Goal: Browse casually

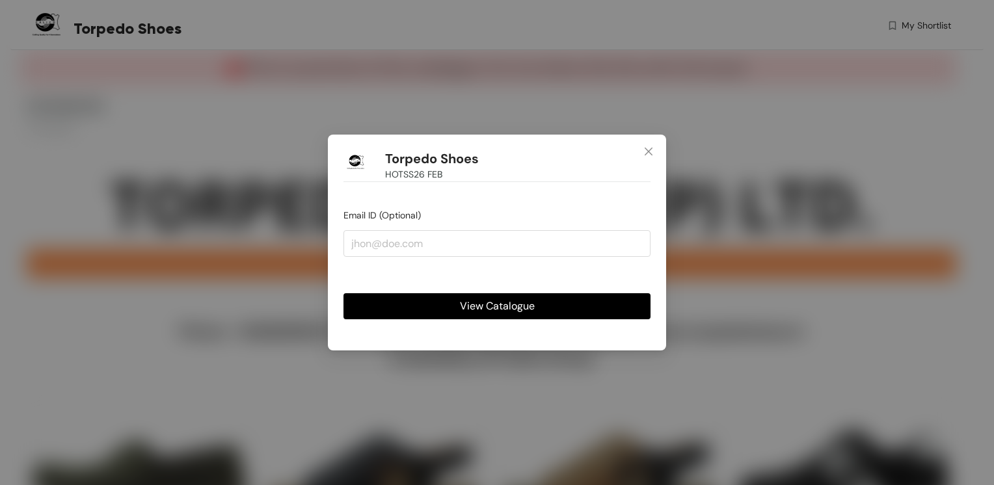
click at [472, 303] on span "View Catalogue" at bounding box center [497, 306] width 75 height 16
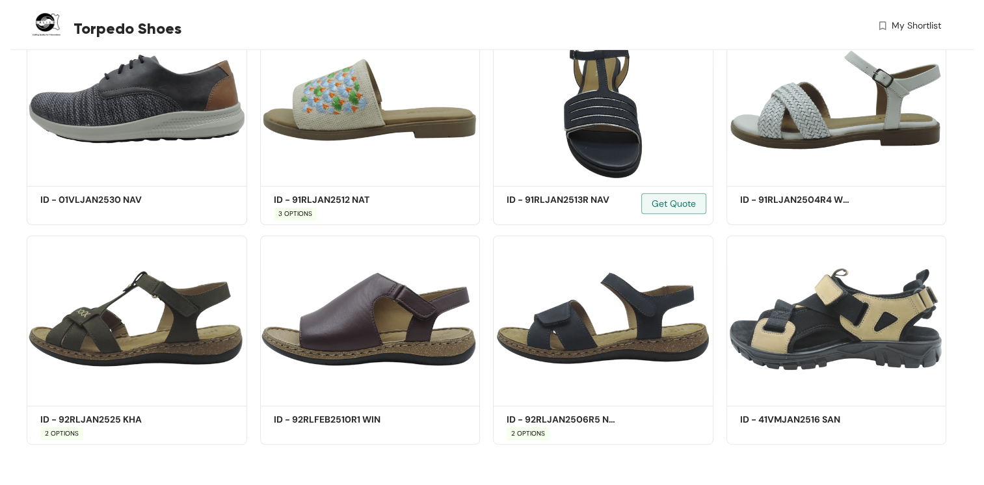
scroll to position [598, 0]
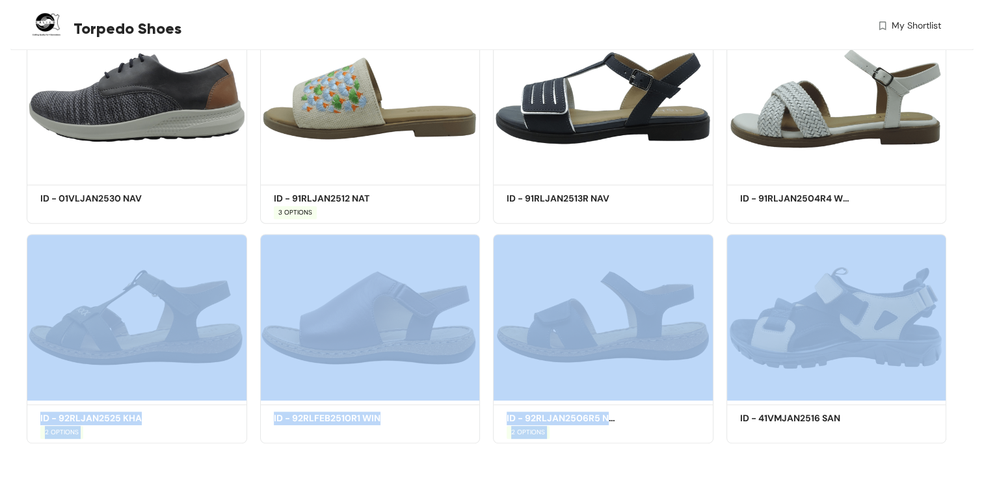
drag, startPoint x: 983, startPoint y: 329, endPoint x: 964, endPoint y: 207, distance: 123.8
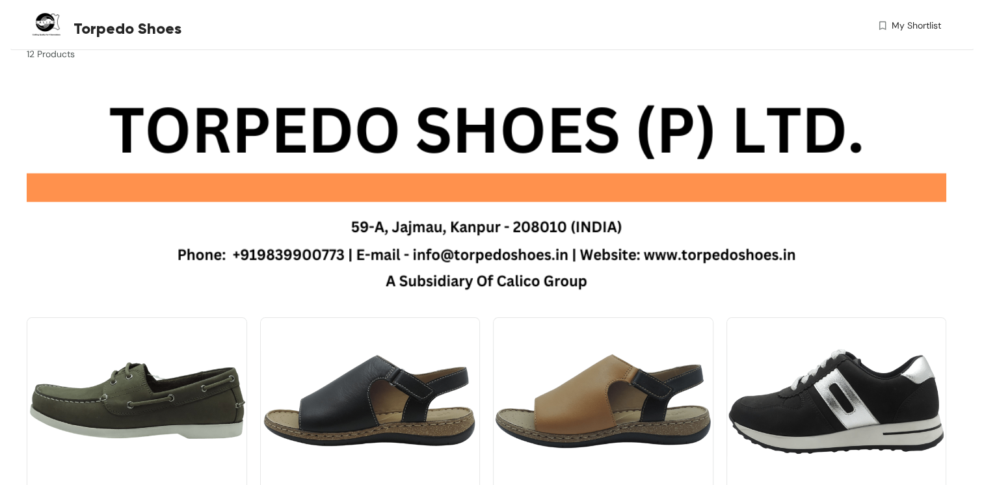
scroll to position [0, 0]
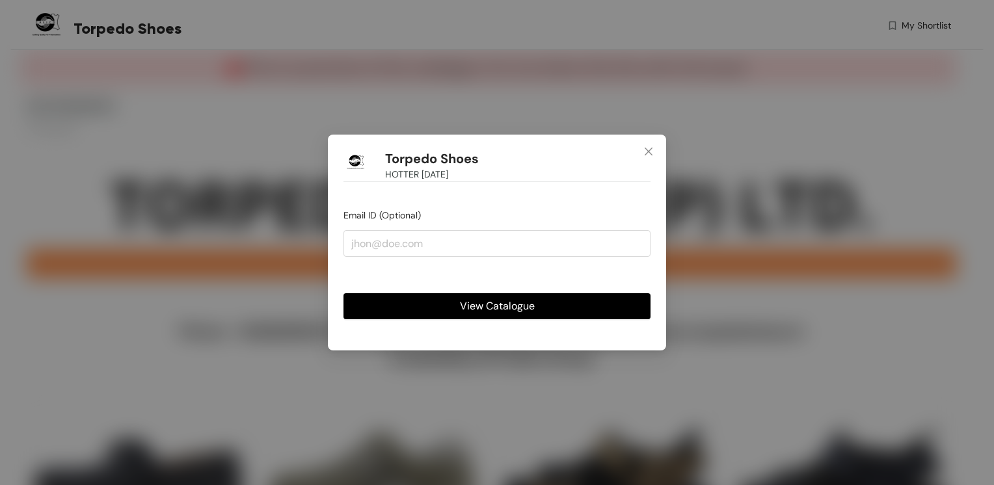
drag, startPoint x: 568, startPoint y: 304, endPoint x: 616, endPoint y: 326, distance: 53.8
click at [568, 303] on button "View Catalogue" at bounding box center [496, 306] width 307 height 26
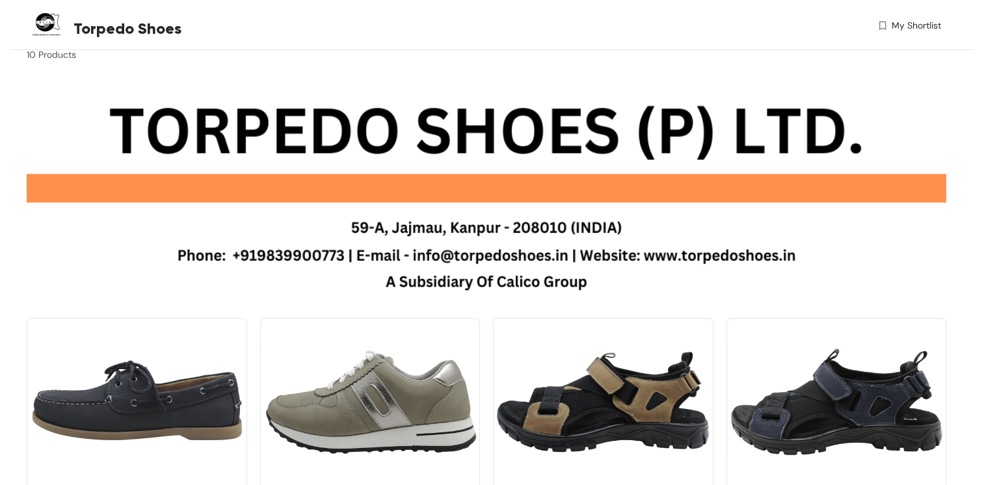
scroll to position [130, 0]
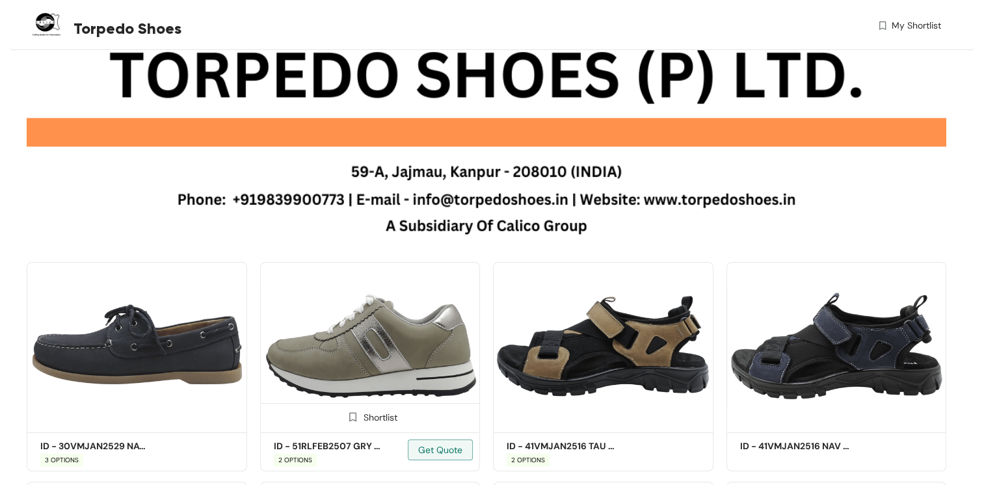
click at [405, 368] on img at bounding box center [370, 345] width 220 height 166
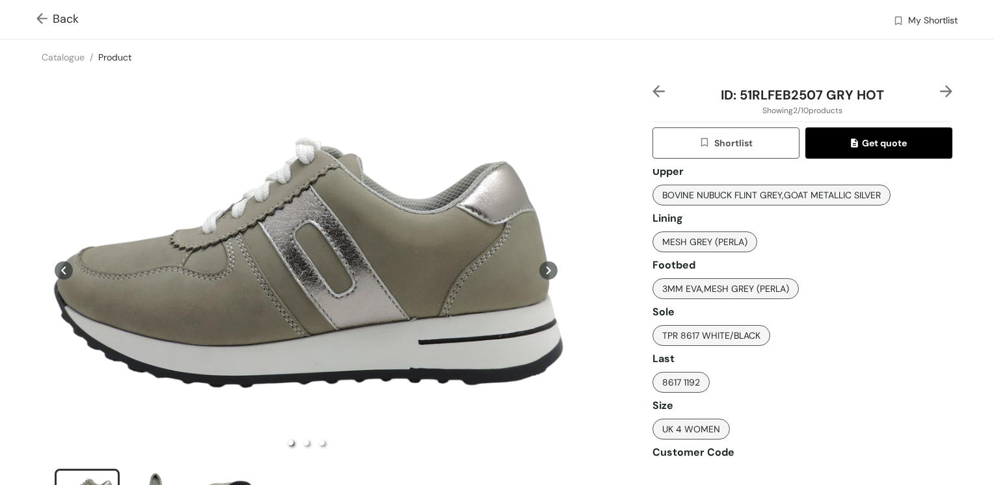
scroll to position [174, 0]
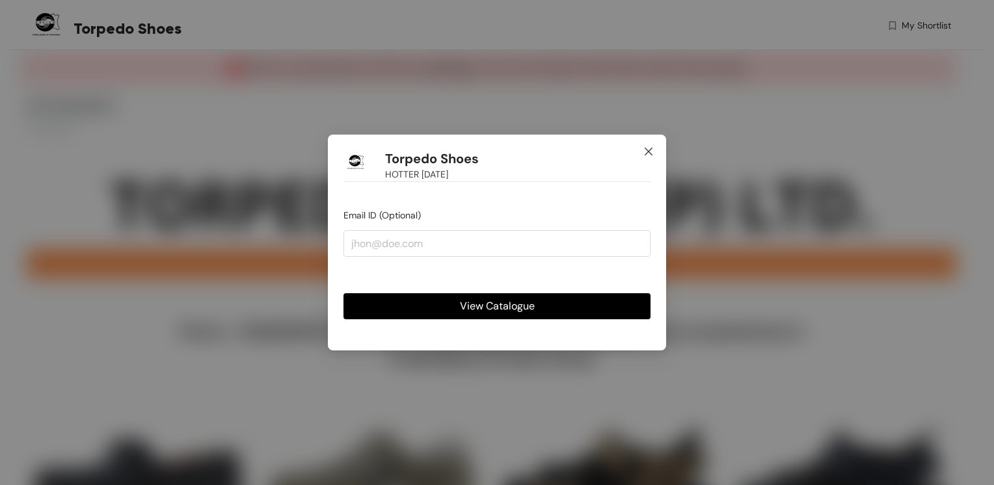
click at [647, 153] on icon "close" at bounding box center [648, 152] width 8 height 8
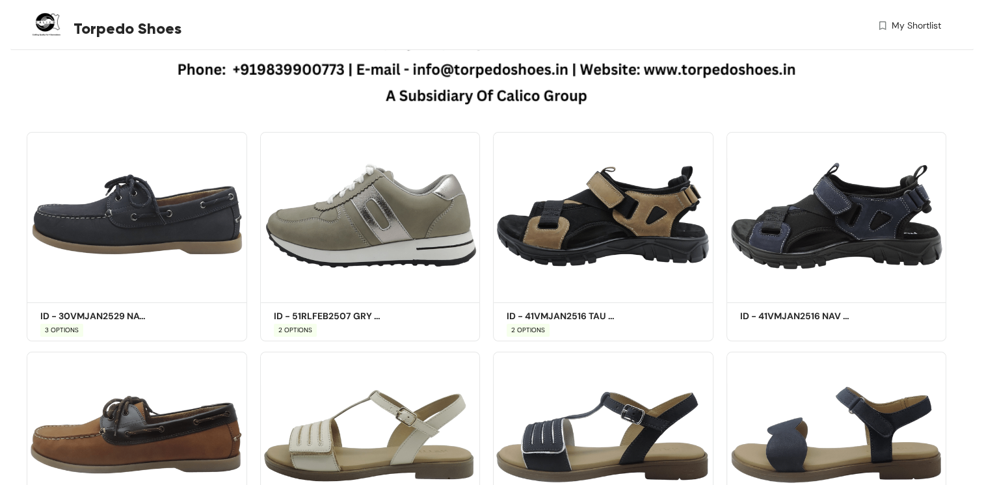
scroll to position [276, 0]
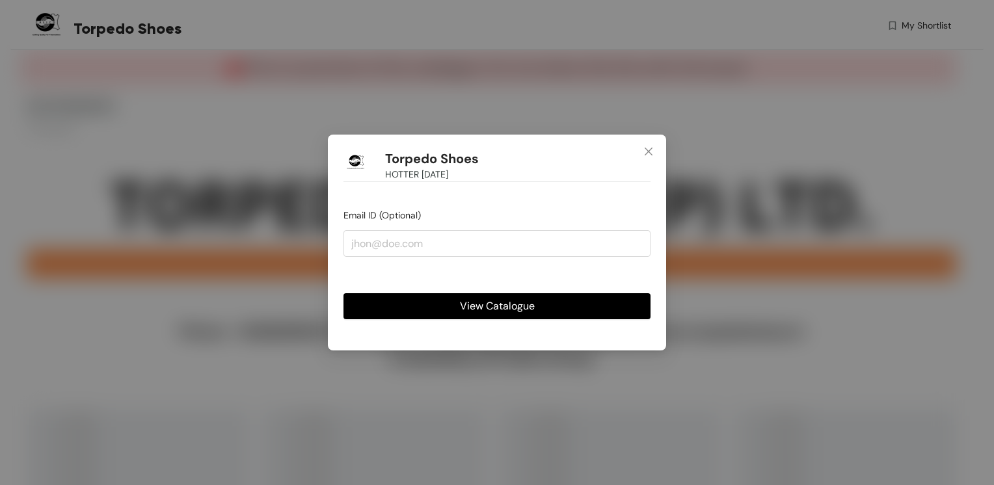
click at [551, 298] on button "View Catalogue" at bounding box center [496, 306] width 307 height 26
